Goal: Entertainment & Leisure: Consume media (video, audio)

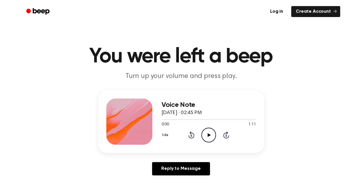
click at [205, 136] on icon "Play Audio" at bounding box center [208, 134] width 15 height 15
click at [208, 139] on icon "Play Audio" at bounding box center [208, 134] width 15 height 15
click at [204, 134] on icon "Play Audio" at bounding box center [208, 134] width 15 height 15
